Goal: Task Accomplishment & Management: Manage account settings

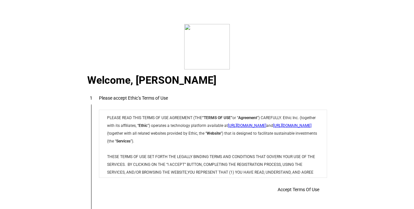
click at [388, 39] on eth-tos-disclaimer "Welcome, [PERSON_NAME] 1 Please accept Ethic’s Terms of Use Accept Terms Of Use…" at bounding box center [207, 104] width 414 height 209
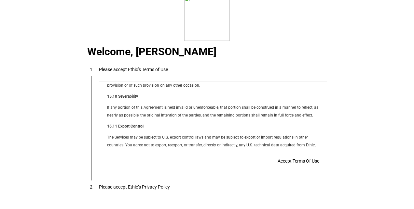
scroll to position [5265, 0]
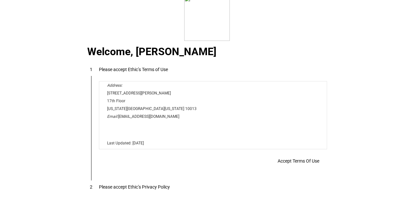
click at [296, 164] on span at bounding box center [298, 161] width 57 height 16
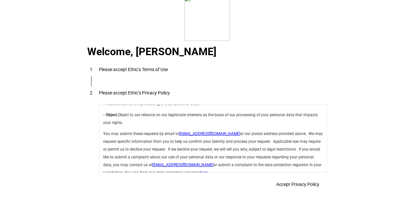
scroll to position [2314, 0]
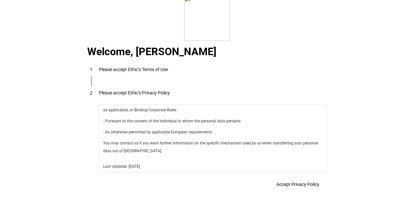
click at [300, 179] on span at bounding box center [297, 185] width 59 height 16
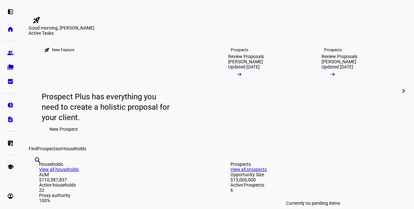
click at [367, 18] on div "rocket_launch Product Updates The latest features and improvements Powered by L…" at bounding box center [217, 17] width 377 height 18
click at [373, 31] on div "Good morning, [PERSON_NAME]" at bounding box center [217, 27] width 377 height 5
click at [7, 9] on eth-mat-symbol "left_panel_open" at bounding box center [10, 11] width 7 height 7
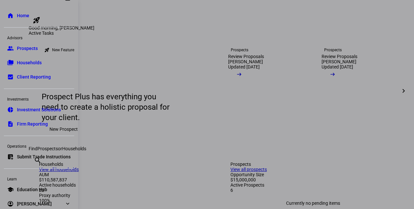
scroll to position [21, 0]
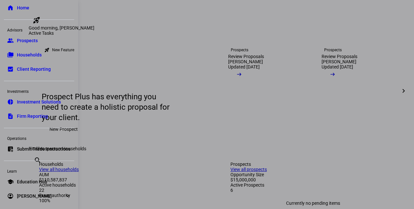
click at [31, 147] on span "Submit Trade Instructions" at bounding box center [44, 149] width 54 height 7
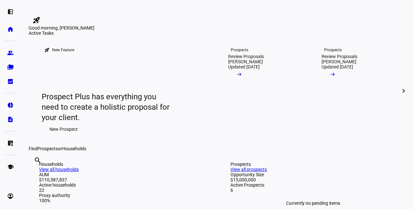
click at [40, 16] on mat-icon "rocket_launch" at bounding box center [37, 20] width 8 height 8
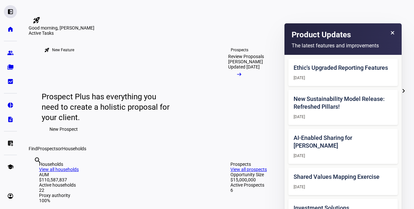
click at [10, 12] on eth-mat-symbol "left_panel_open" at bounding box center [10, 11] width 7 height 7
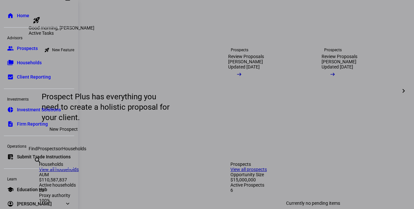
scroll to position [21, 0]
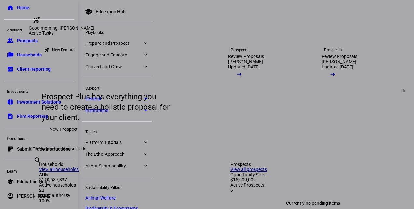
click at [64, 196] on eth-mat-symbol "expand_more" at bounding box center [67, 196] width 7 height 7
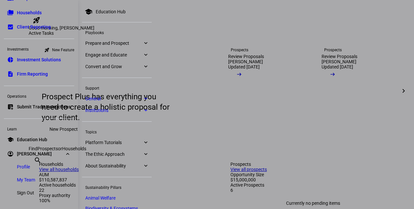
scroll to position [64, 0]
click at [27, 193] on span "Sign Out" at bounding box center [25, 192] width 17 height 7
